Goal: Navigation & Orientation: Find specific page/section

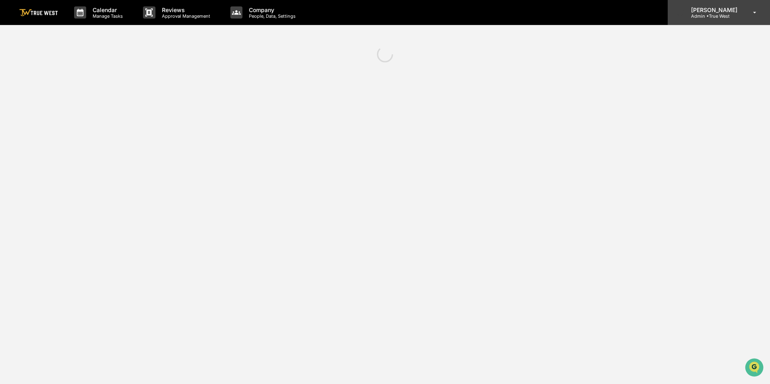
click at [709, 18] on p "Admin • True West" at bounding box center [713, 16] width 57 height 6
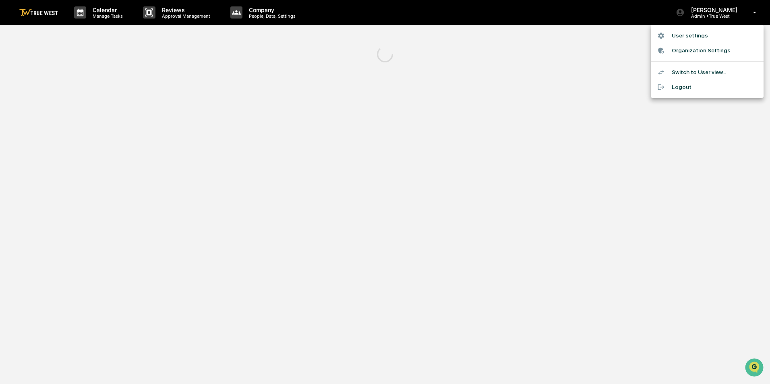
click at [692, 49] on li "Organization Settings" at bounding box center [707, 50] width 113 height 15
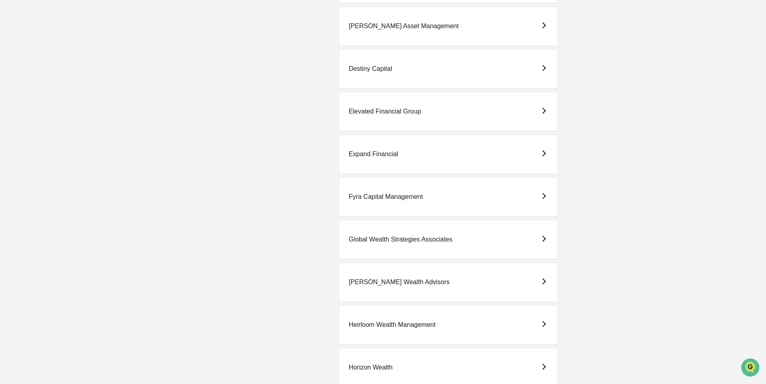
scroll to position [1088, 0]
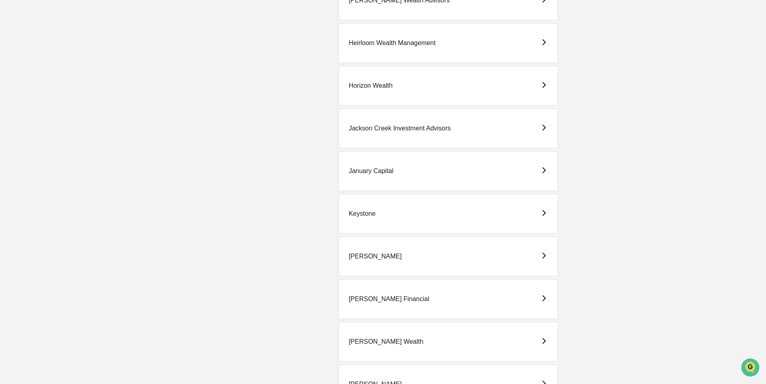
click at [353, 296] on div "[PERSON_NAME] Financial" at bounding box center [389, 299] width 81 height 7
